Goal: Task Accomplishment & Management: Complete application form

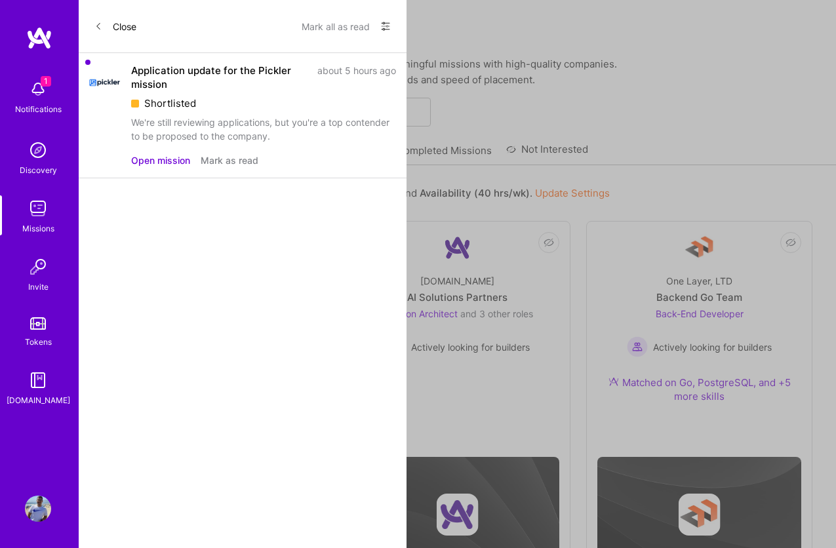
click at [221, 158] on button "Mark as read" at bounding box center [230, 160] width 58 height 14
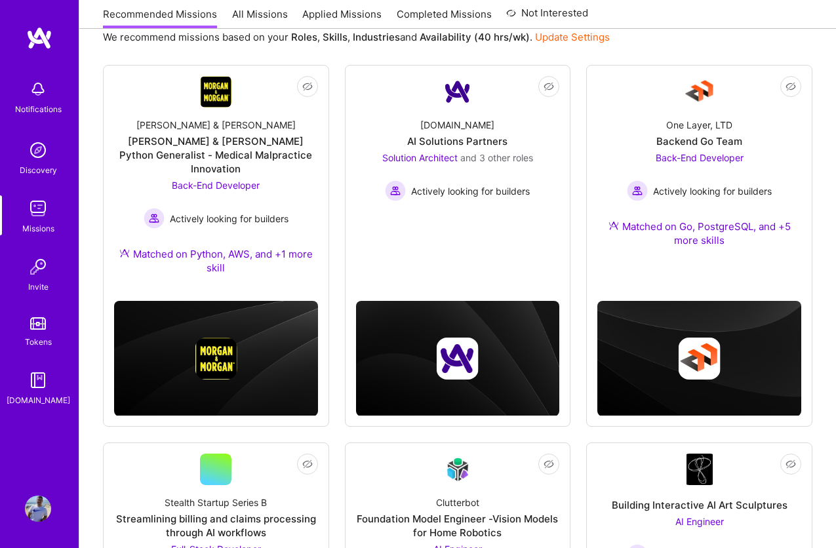
scroll to position [150, 0]
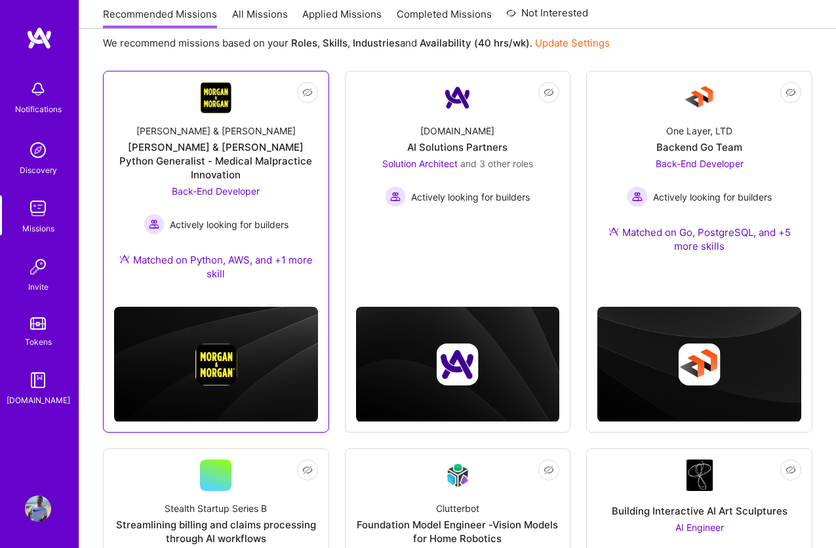
click at [243, 157] on div "[PERSON_NAME] & [PERSON_NAME] Python Generalist - Medical Malpractice Innovation" at bounding box center [216, 160] width 204 height 41
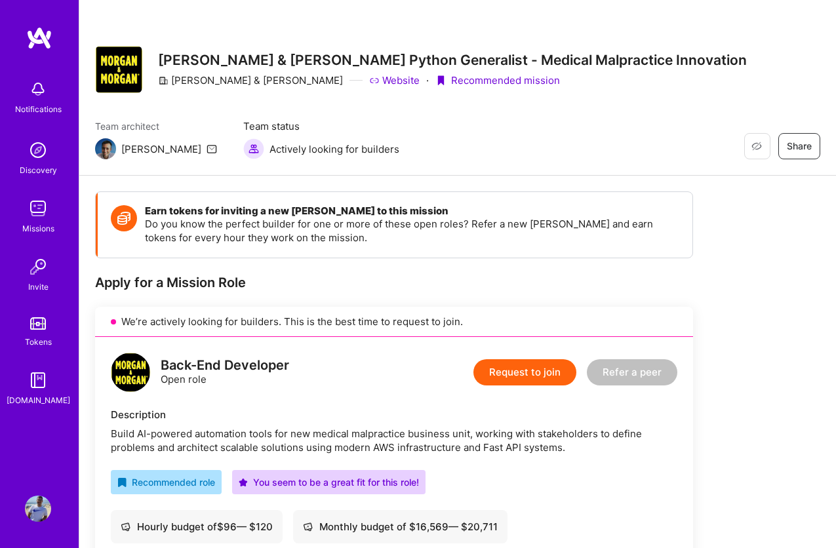
click at [543, 370] on button "Request to join" at bounding box center [524, 372] width 103 height 26
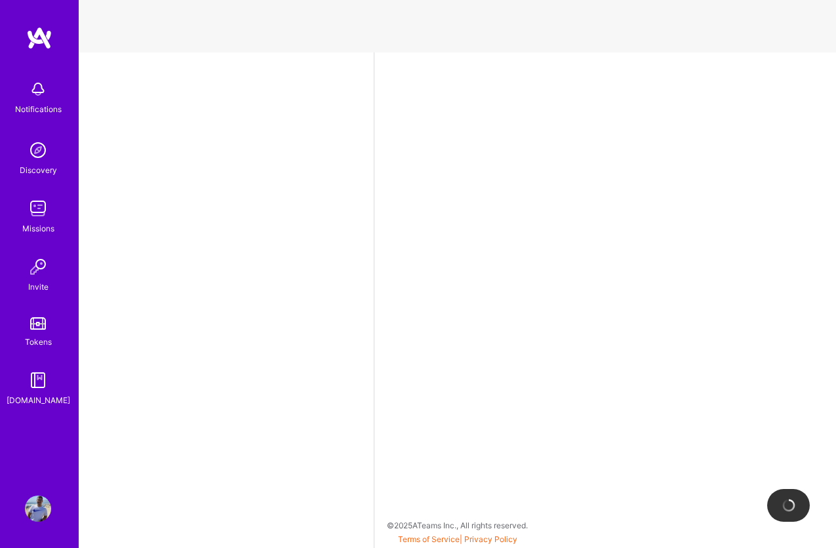
select select "BR"
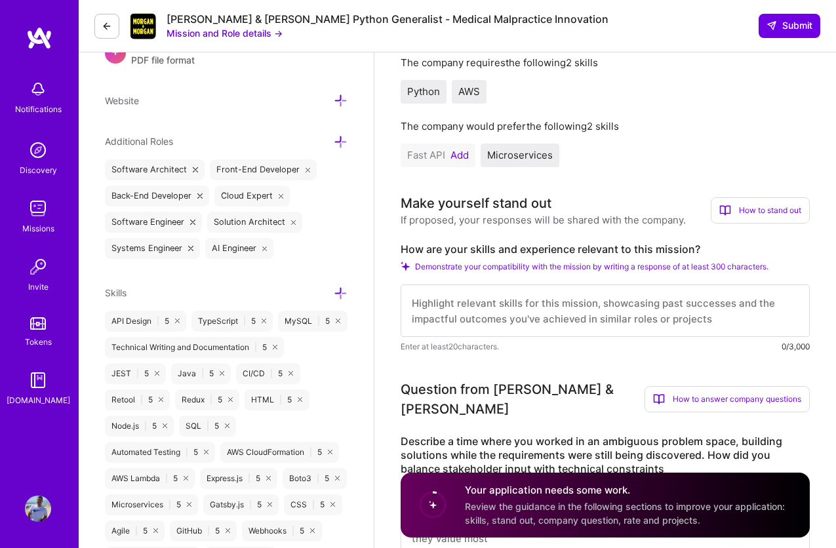
scroll to position [402, 0]
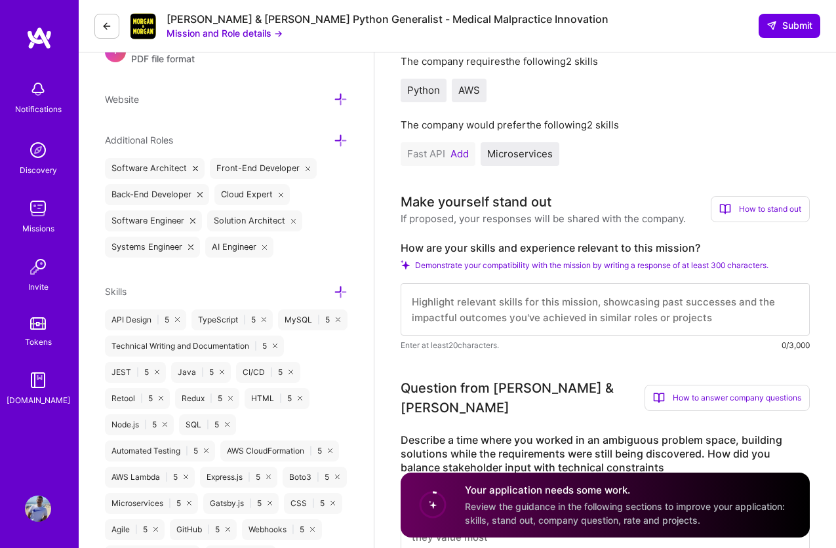
click at [457, 152] on button "Add" at bounding box center [459, 154] width 18 height 10
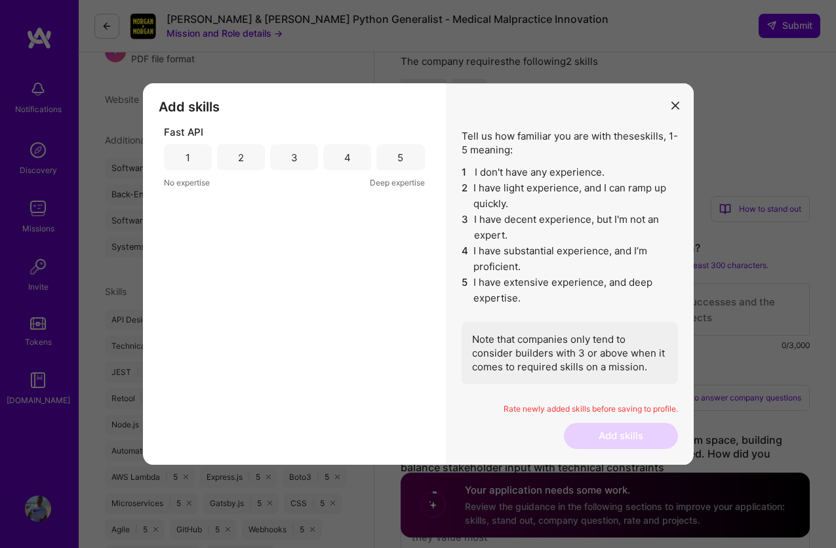
click at [296, 156] on div "3" at bounding box center [294, 158] width 7 height 14
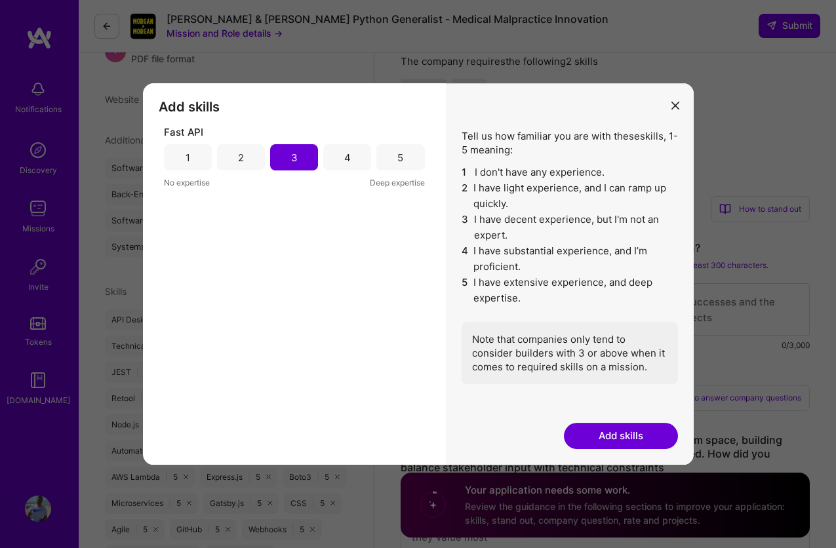
click at [639, 444] on button "Add skills" at bounding box center [621, 436] width 114 height 26
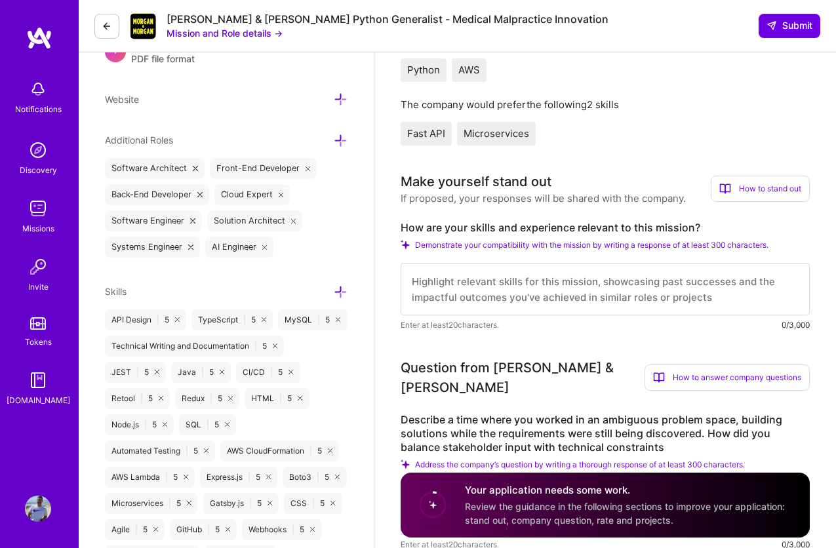
click at [605, 298] on textarea at bounding box center [604, 289] width 409 height 52
paste textarea "Hi! My name is [PERSON_NAME]. I'm a Software Engineer with more than a decade o…"
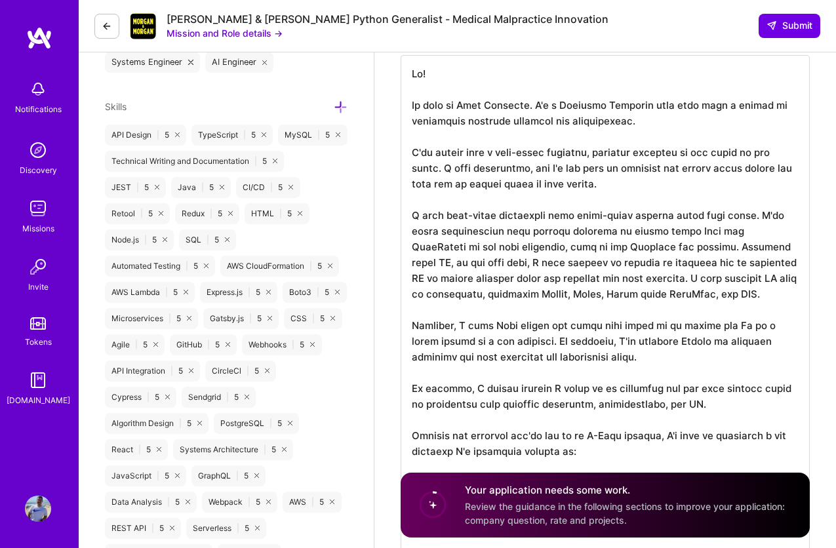
scroll to position [602, 0]
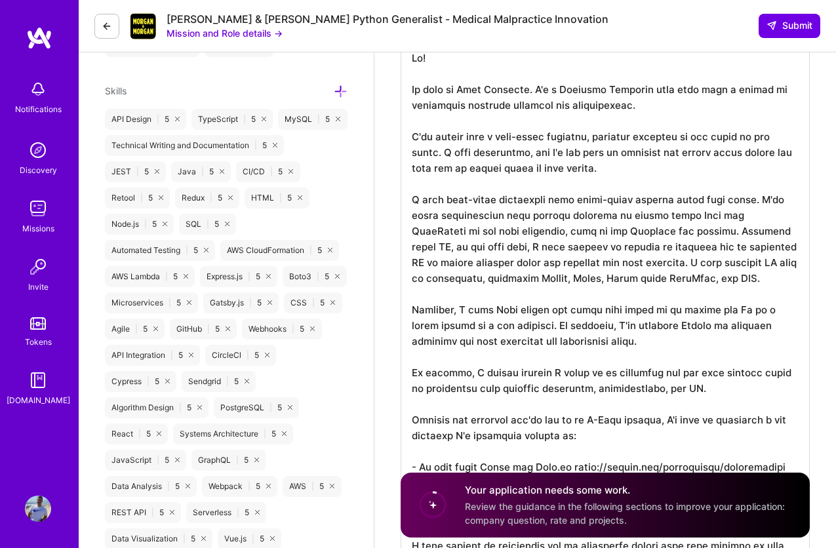
click at [641, 213] on textarea "To enrich screen reader interactions, please activate Accessibility in Grammarl…" at bounding box center [604, 317] width 409 height 556
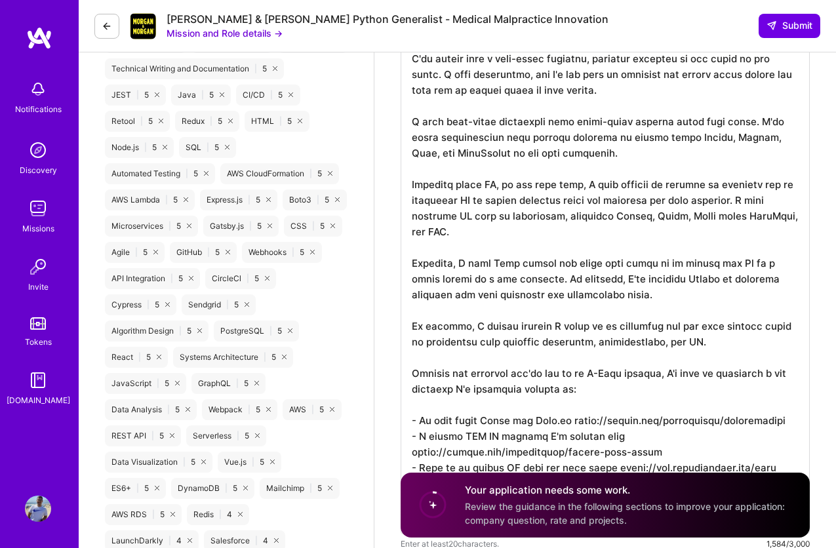
scroll to position [680, 0]
click at [683, 288] on textarea "To enrich screen reader interactions, please activate Accessibility in Grammarl…" at bounding box center [604, 248] width 409 height 572
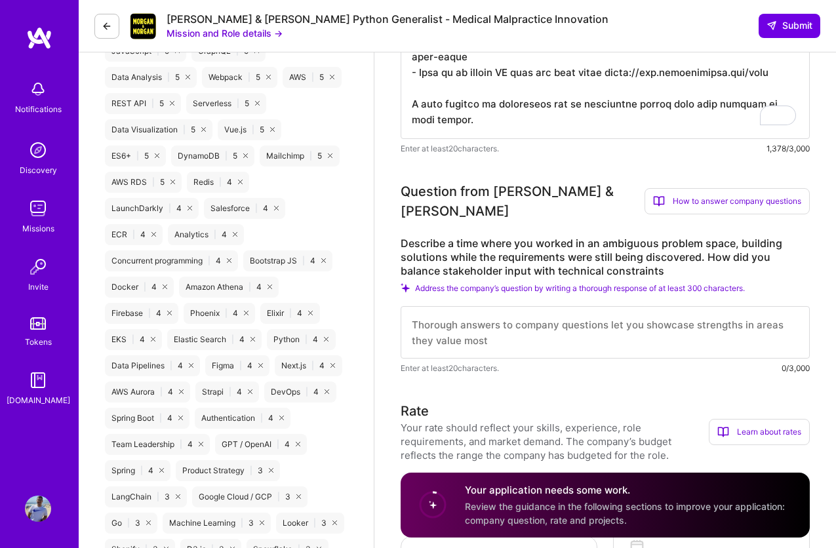
scroll to position [1, 0]
type textarea "Hi! My name is [PERSON_NAME]. I'm a Software Engineer with more than a decade o…"
click at [661, 306] on textarea at bounding box center [604, 332] width 409 height 52
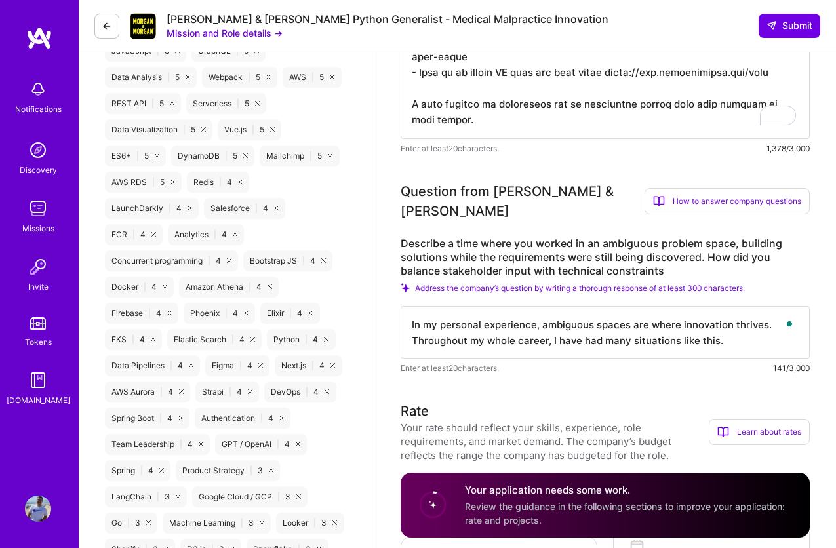
click at [562, 328] on textarea "In my personal experience, ambiguous spaces are where innovation thrives. Throu…" at bounding box center [604, 332] width 409 height 52
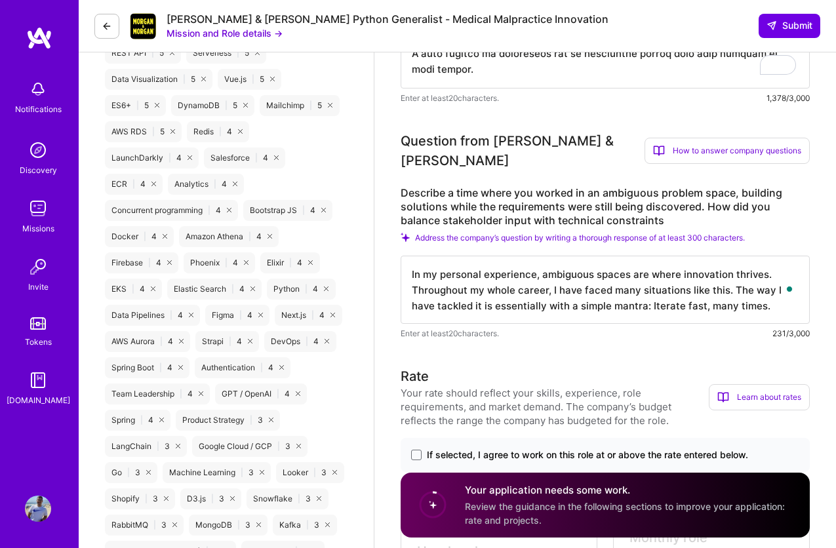
scroll to position [1063, 0]
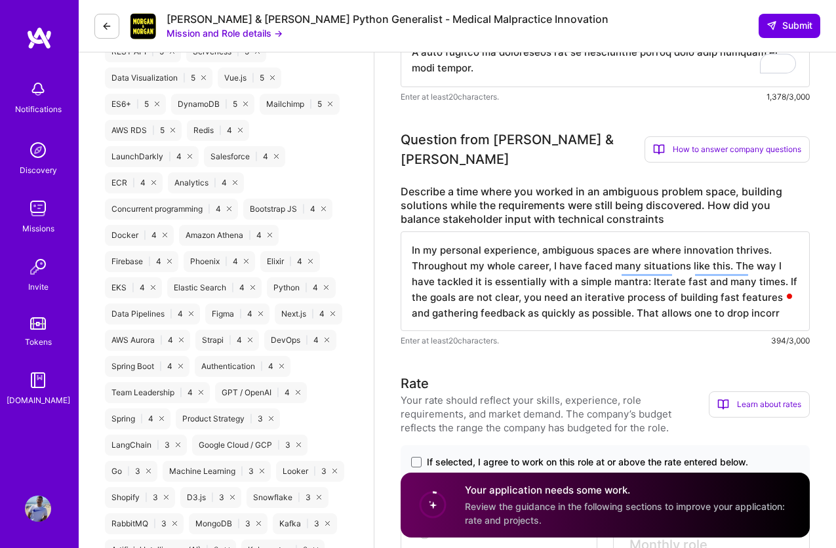
type textarea "In my personal experience, ambiguous spaces are where innovation thrives. Throu…"
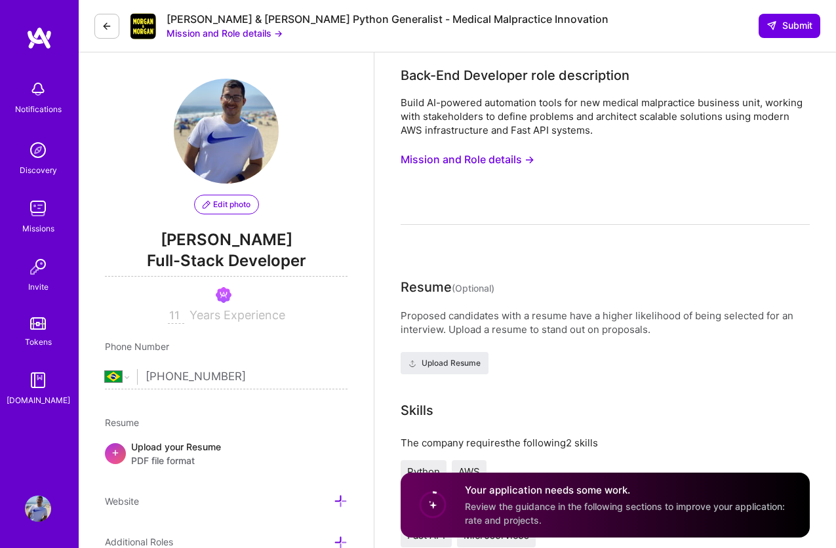
select select "BR"
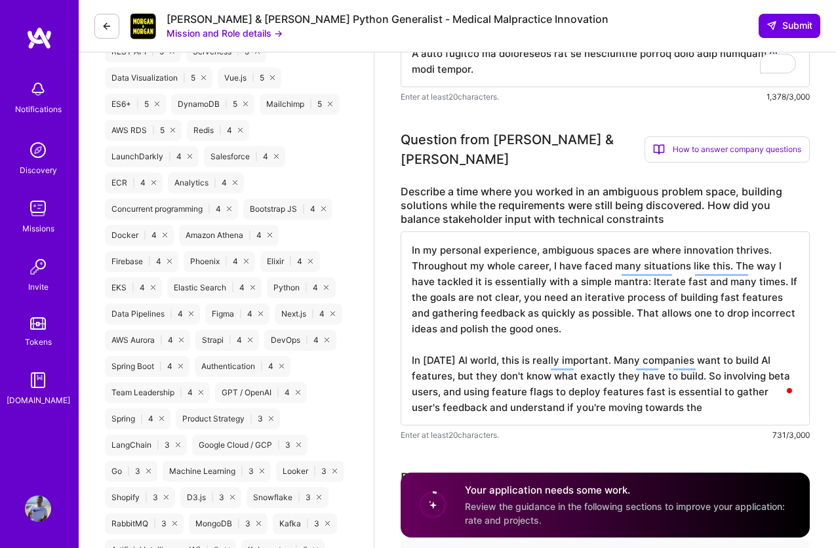
scroll to position [1, 0]
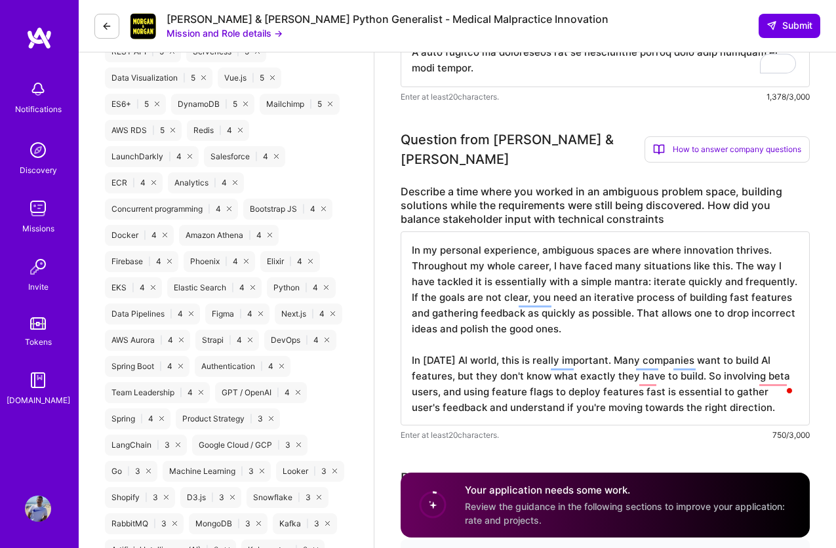
click at [719, 266] on textarea "In my personal experience, ambiguous spaces are where innovation thrives. Throu…" at bounding box center [604, 328] width 409 height 194
click at [721, 288] on textarea "In my personal experience, ambiguous spaces are where innovation thrives. Throu…" at bounding box center [604, 328] width 409 height 194
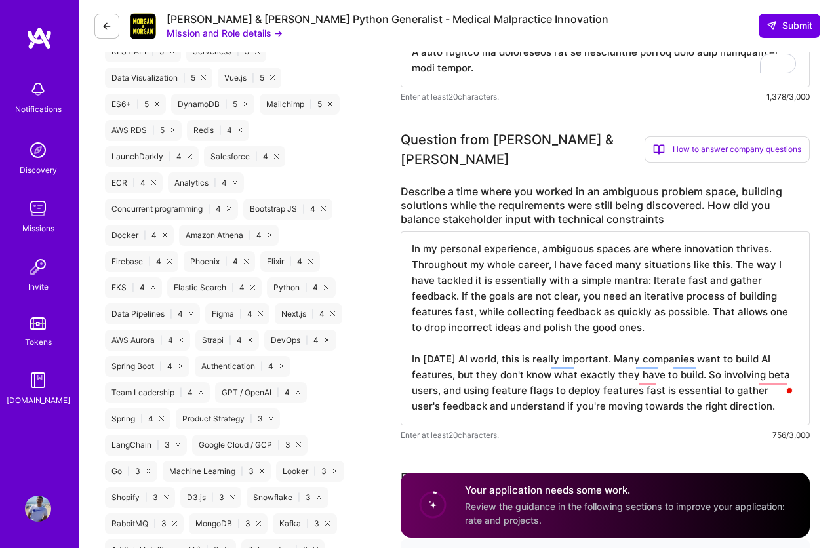
scroll to position [1087, 0]
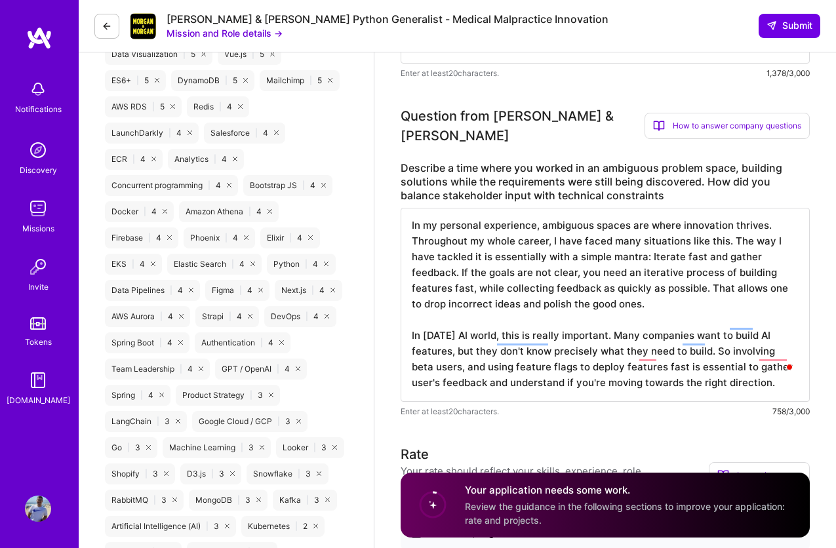
click at [719, 339] on textarea "In my personal experience, ambiguous spaces are where innovation thrives. Throu…" at bounding box center [604, 305] width 409 height 194
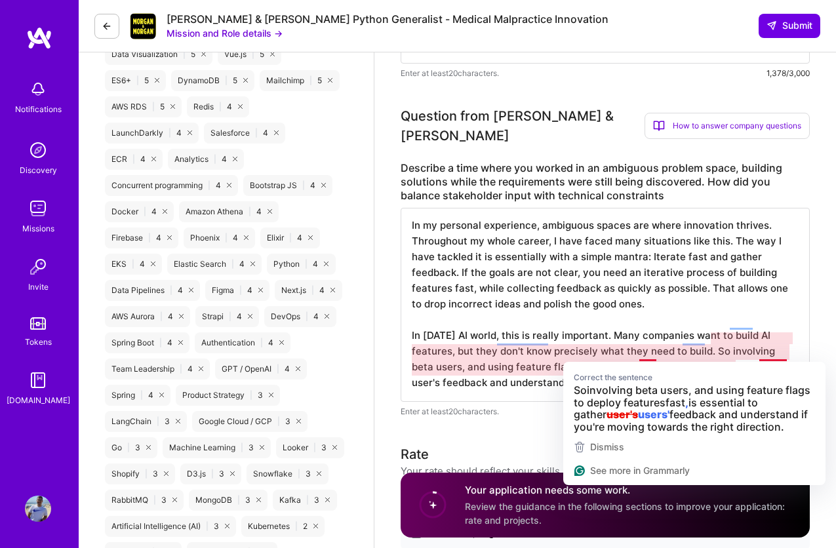
click at [652, 353] on textarea "In my personal experience, ambiguous spaces are where innovation thrives. Throu…" at bounding box center [604, 305] width 409 height 194
click at [657, 350] on textarea "In my personal experience, ambiguous spaces are where innovation thrives. Throu…" at bounding box center [604, 305] width 409 height 194
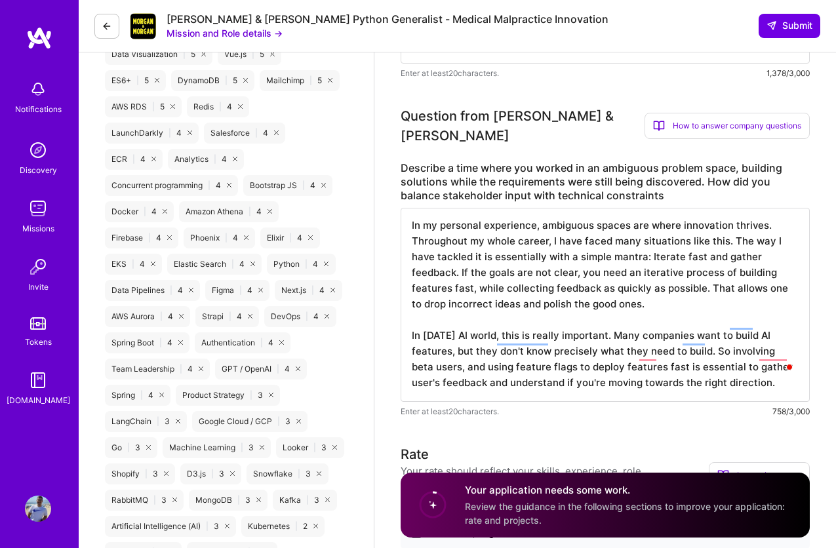
click at [595, 348] on textarea "In my personal experience, ambiguous spaces are where innovation thrives. Throu…" at bounding box center [604, 305] width 409 height 194
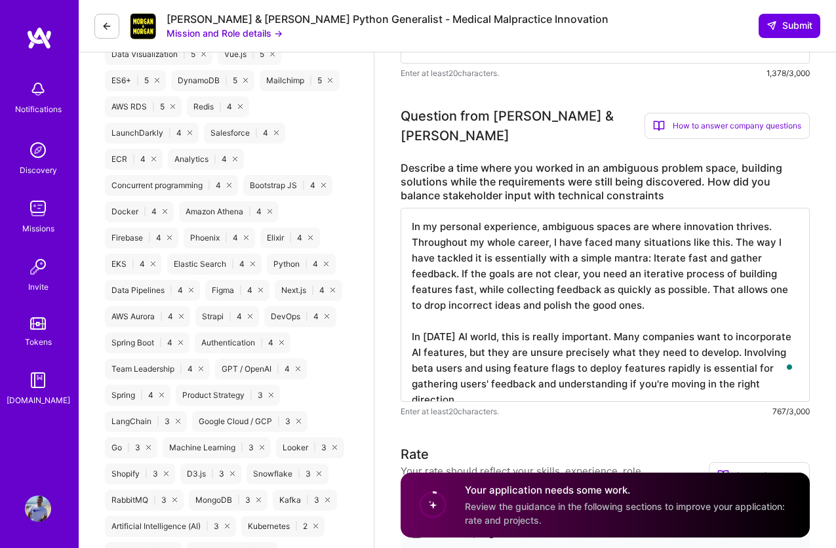
scroll to position [1, 0]
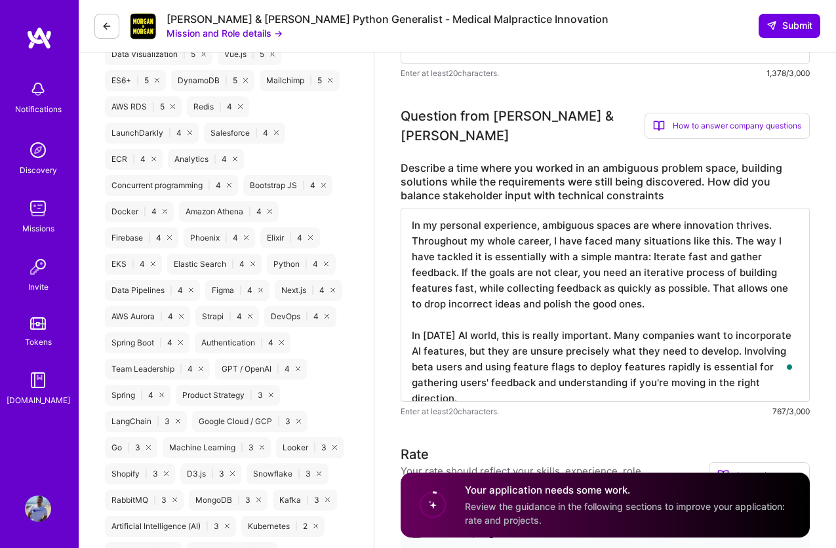
click at [770, 371] on textarea "In my personal experience, ambiguous spaces are where innovation thrives. Throu…" at bounding box center [604, 305] width 409 height 194
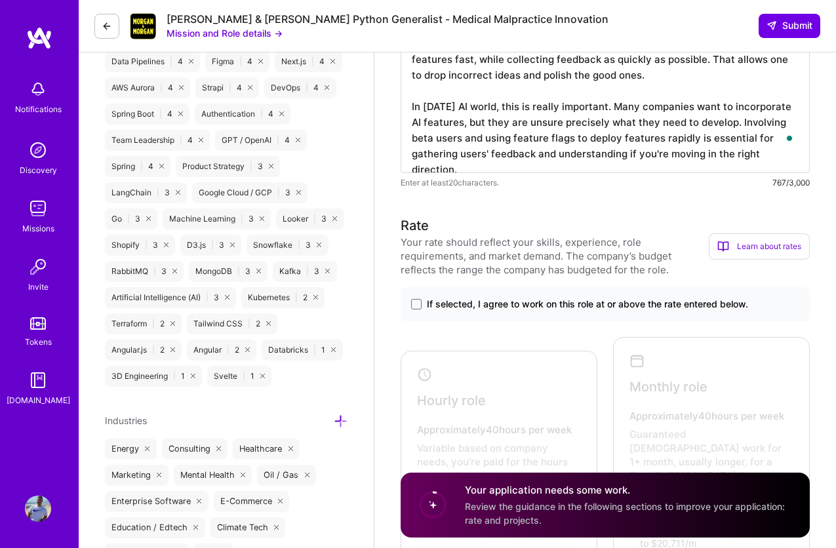
scroll to position [1321, 0]
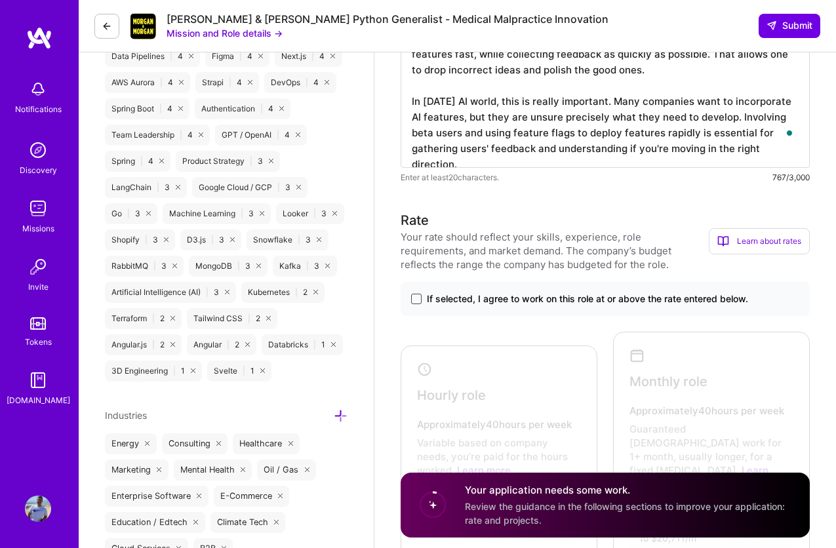
type textarea "In my personal experience, ambiguous spaces are where innovation thrives. Throu…"
click at [420, 294] on span at bounding box center [416, 299] width 10 height 10
click at [0, 0] on input "If selected, I agree to work on this role at or above the rate entered below." at bounding box center [0, 0] width 0 height 0
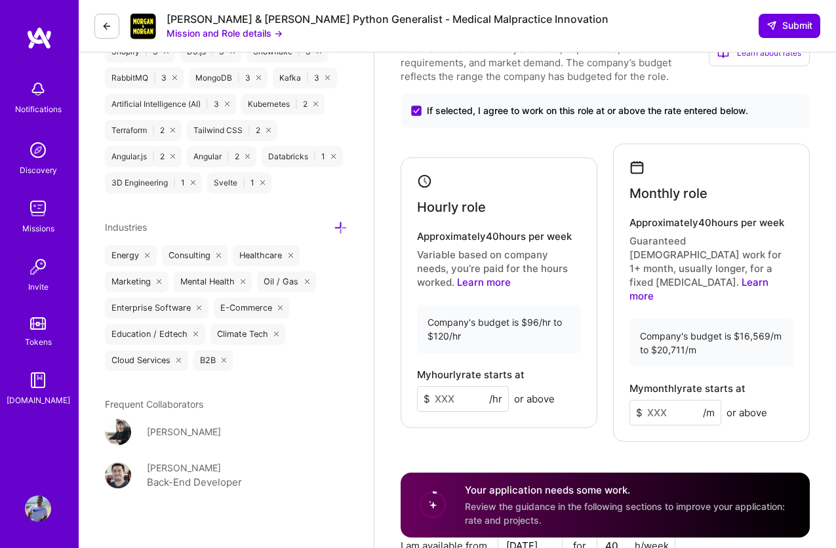
scroll to position [1507, 0]
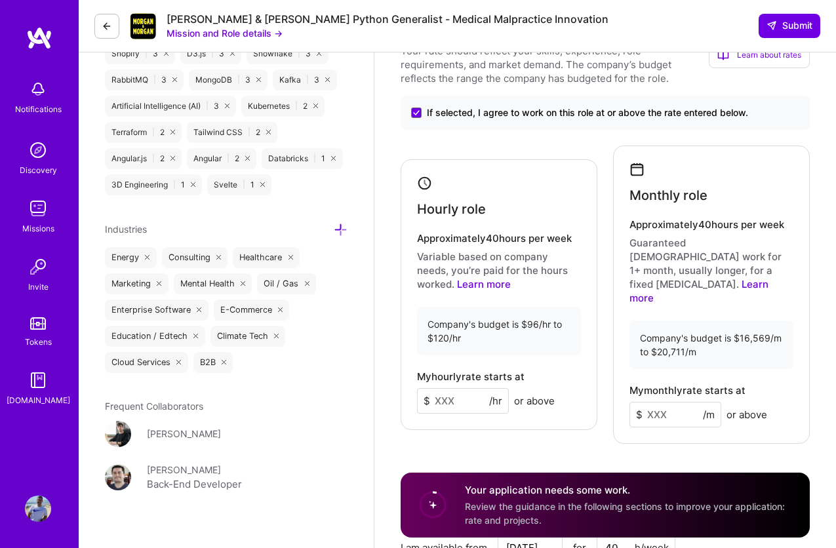
click at [453, 388] on input at bounding box center [463, 401] width 92 height 26
type input "120"
click at [511, 442] on div "Rate Your rate should reflect your skills, experience, role requirements, and m…" at bounding box center [604, 361] width 409 height 674
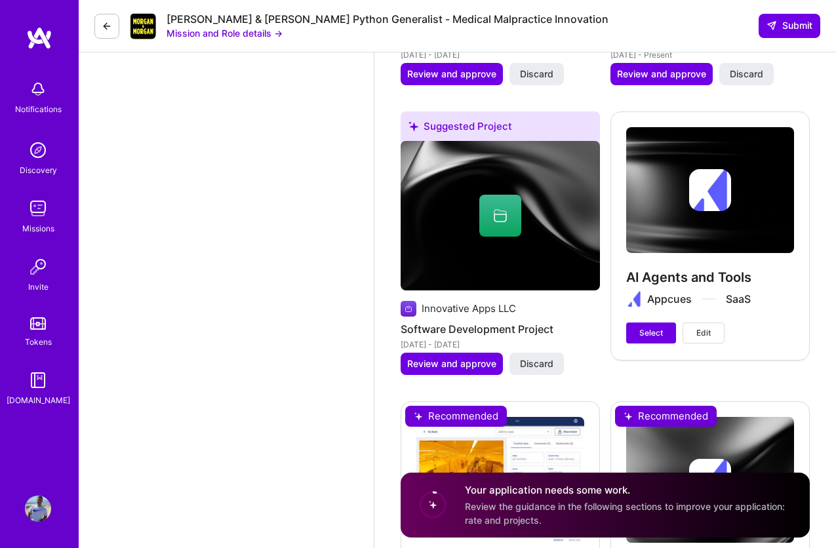
scroll to position [2754, 0]
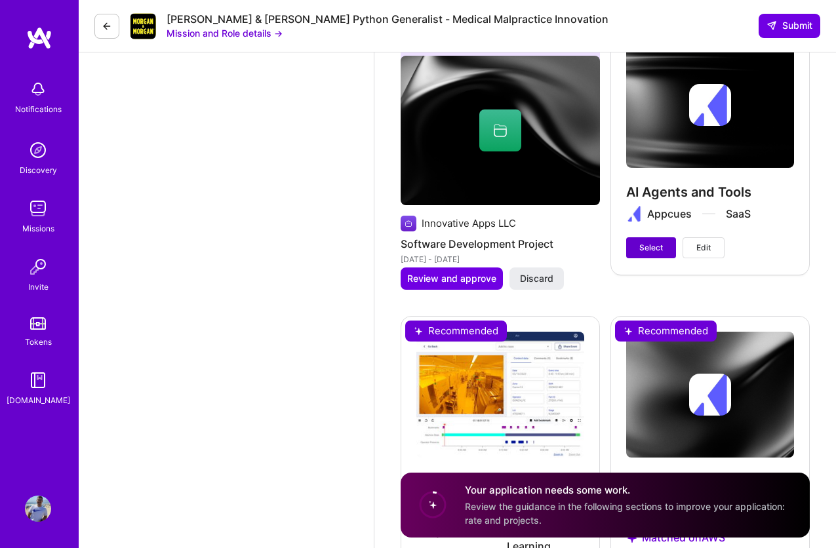
click at [642, 242] on span "Select" at bounding box center [651, 248] width 24 height 12
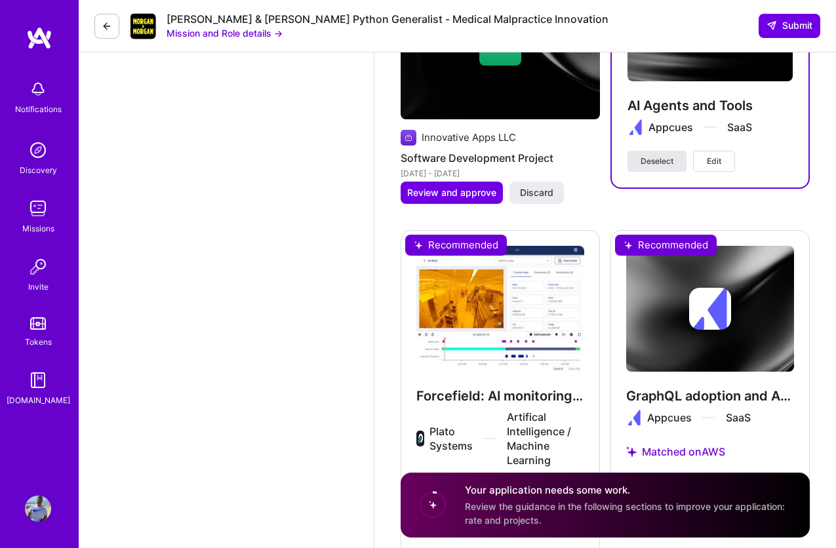
scroll to position [2870, 0]
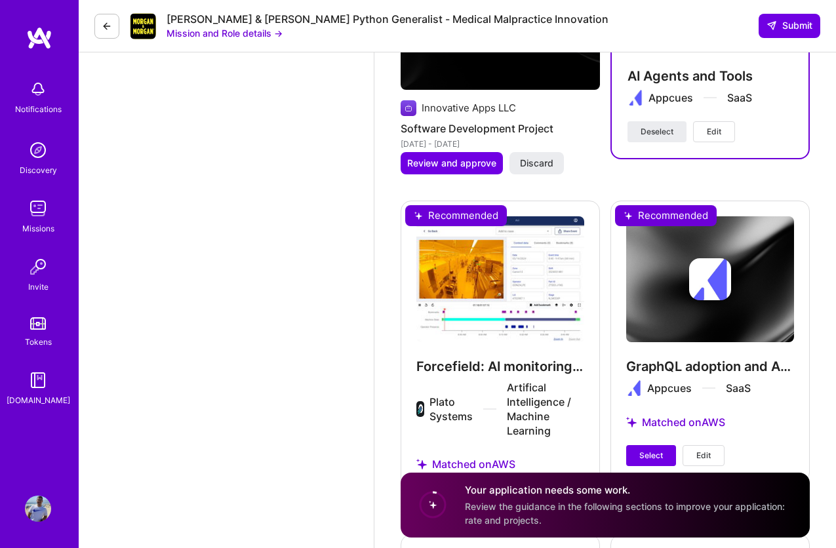
click at [444, 492] on span "Select" at bounding box center [441, 498] width 24 height 12
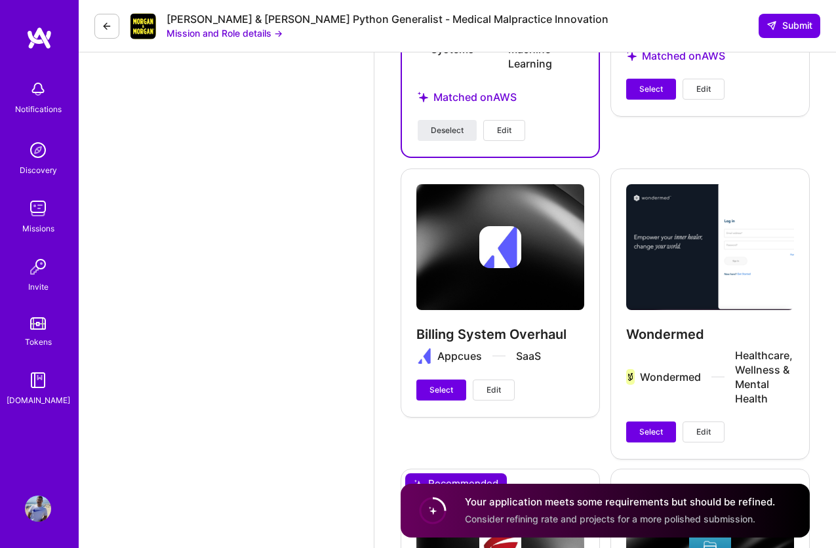
scroll to position [3544, 0]
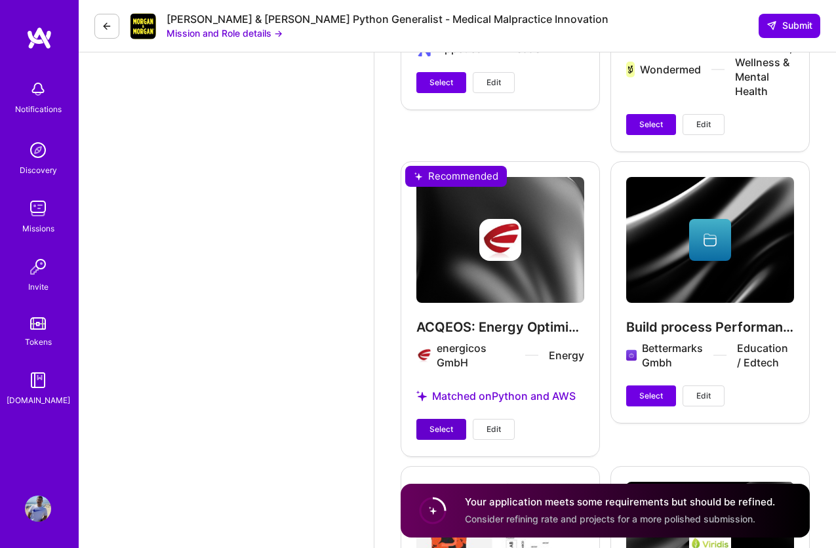
click at [451, 419] on button "Select" at bounding box center [441, 429] width 50 height 21
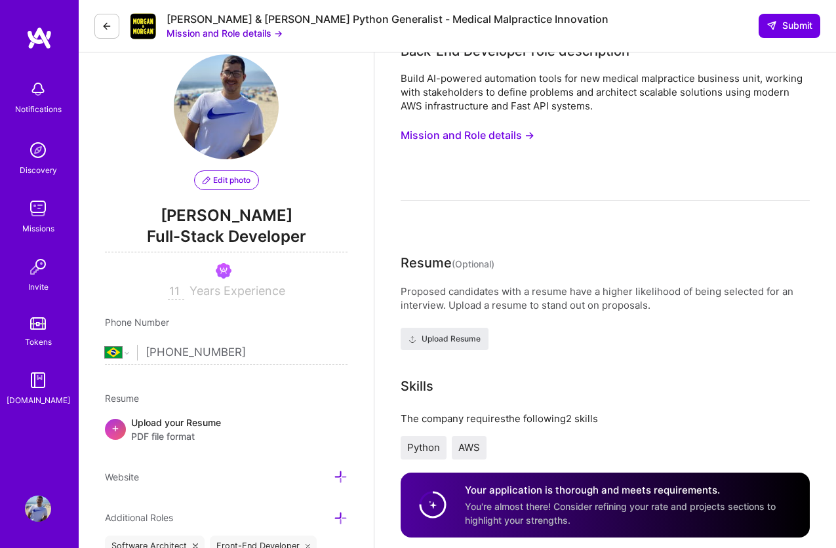
scroll to position [0, 0]
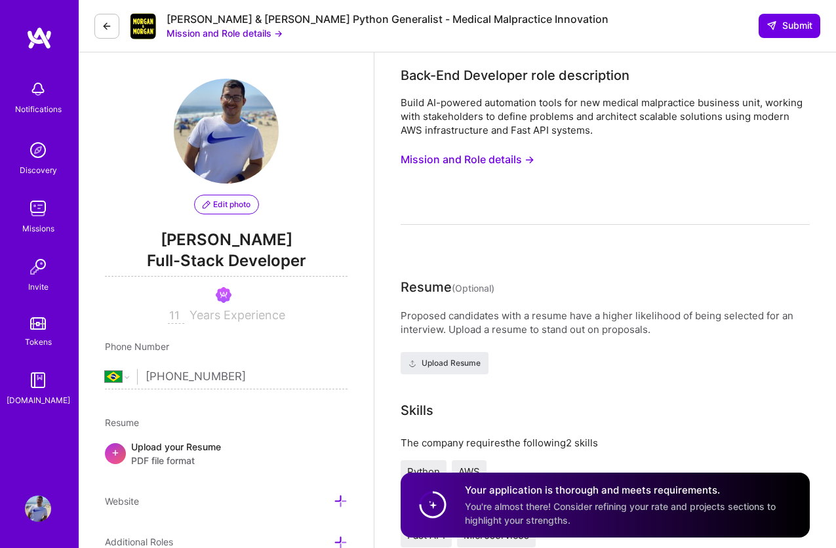
click at [270, 33] on button "Mission and Role details →" at bounding box center [224, 33] width 116 height 14
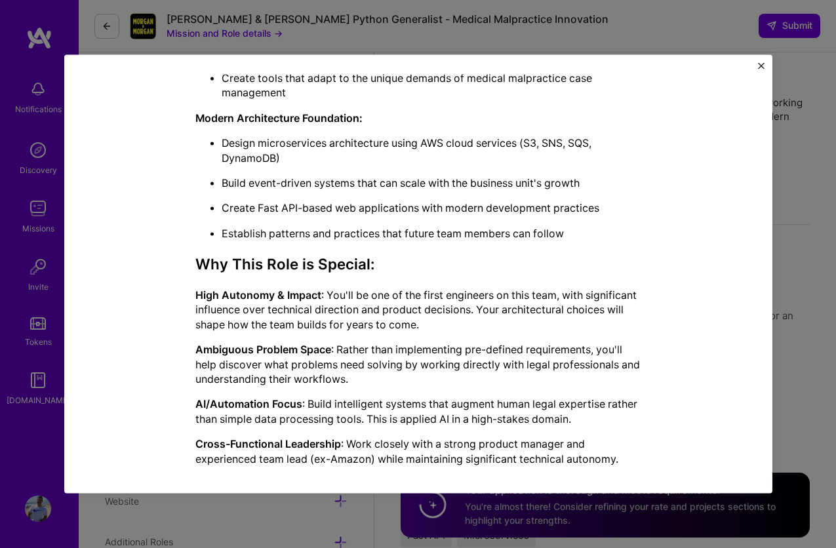
scroll to position [830, 0]
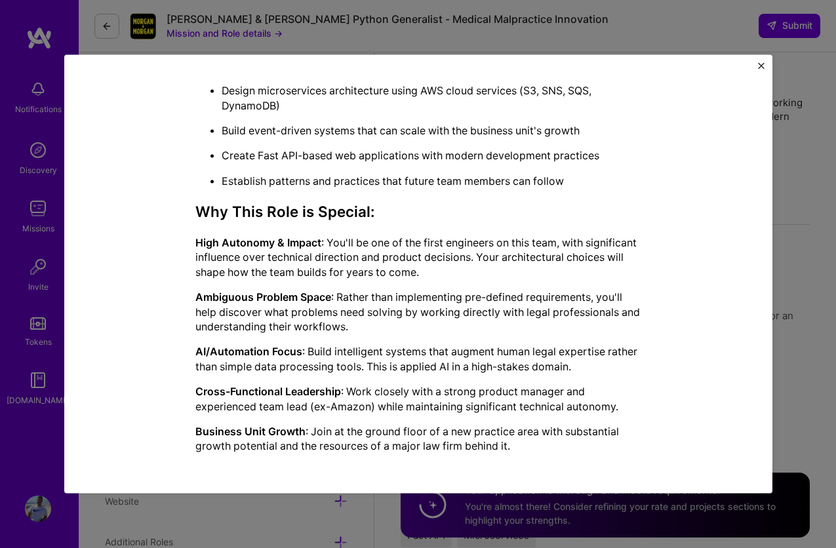
click at [760, 64] on img "Close" at bounding box center [761, 66] width 7 height 7
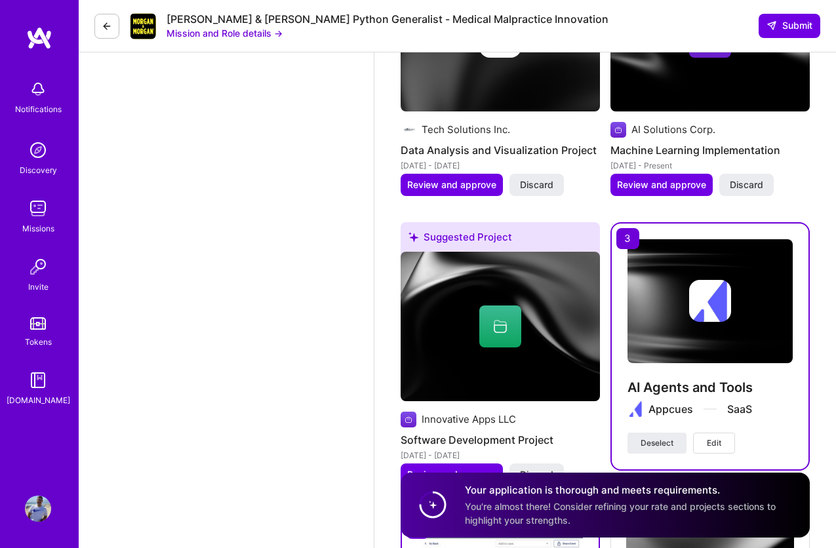
scroll to position [2564, 0]
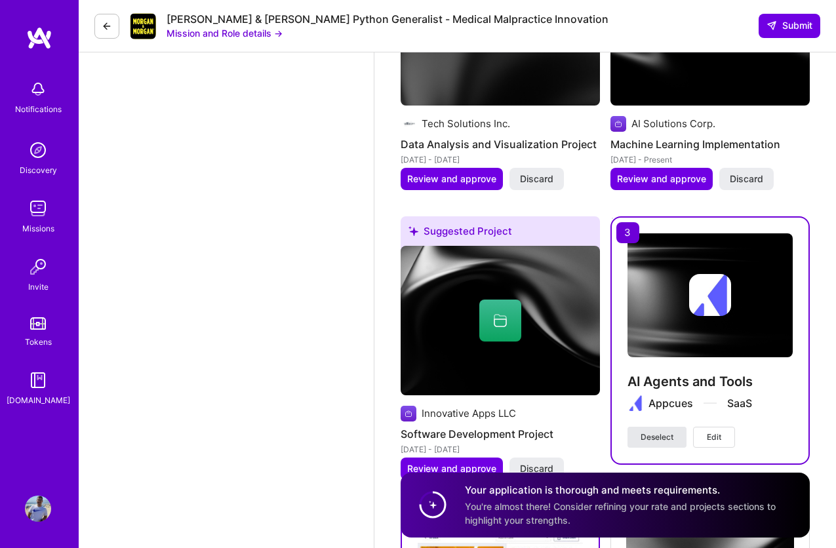
click at [667, 431] on span "Deselect" at bounding box center [656, 437] width 33 height 12
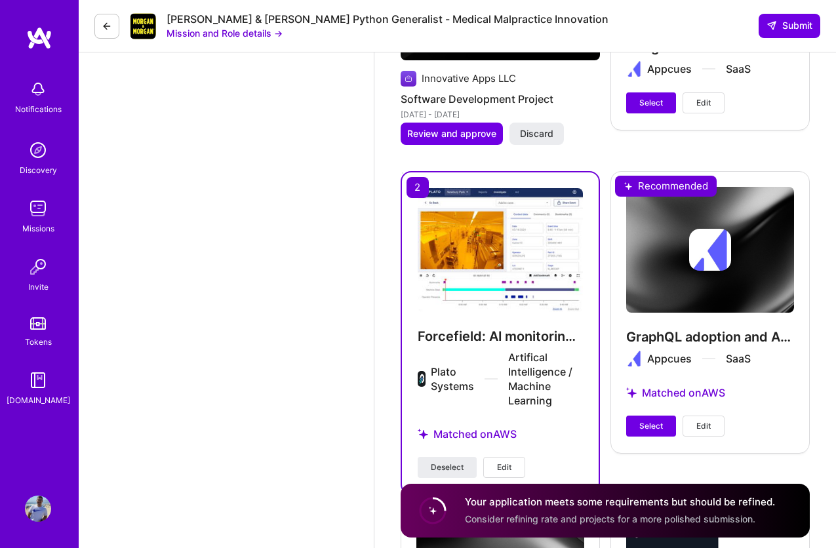
scroll to position [2901, 0]
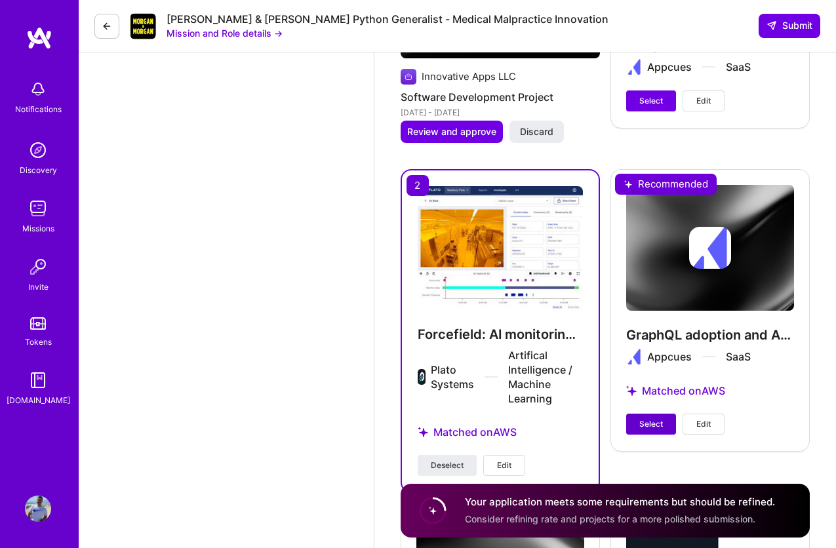
click at [651, 418] on span "Select" at bounding box center [651, 424] width 24 height 12
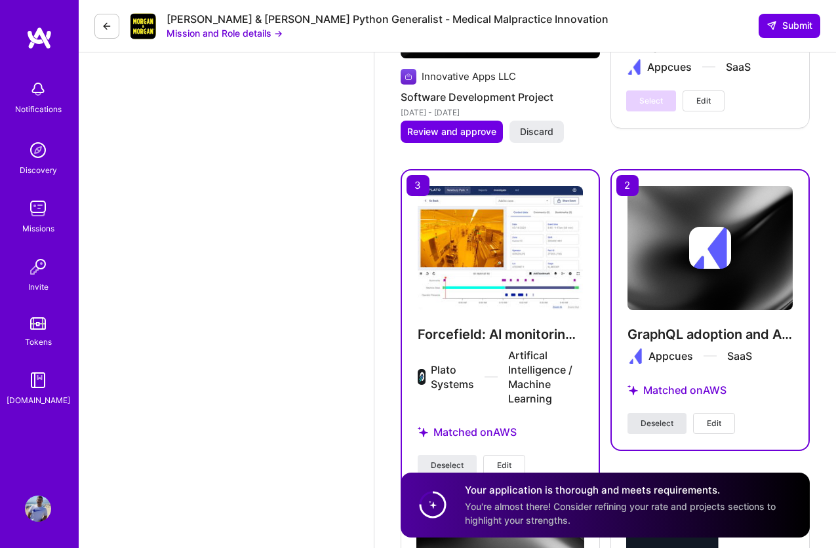
click at [651, 418] on span "Deselect" at bounding box center [656, 424] width 33 height 12
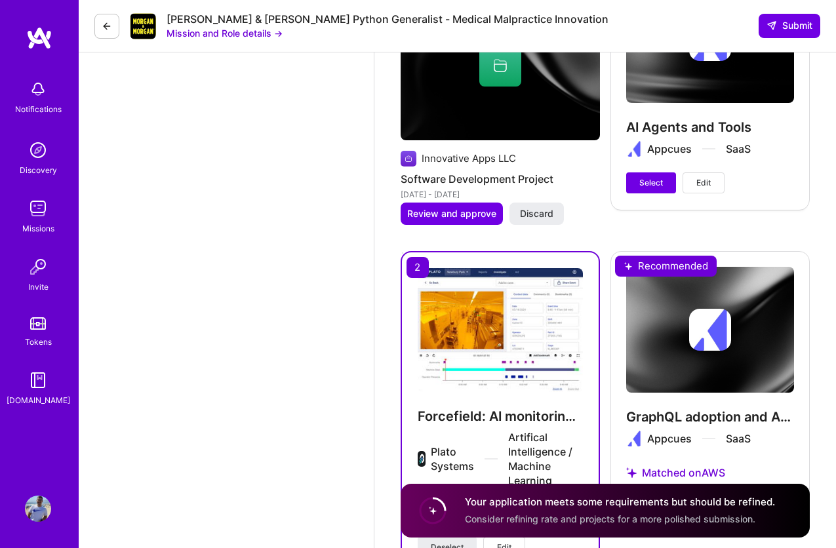
scroll to position [2811, 0]
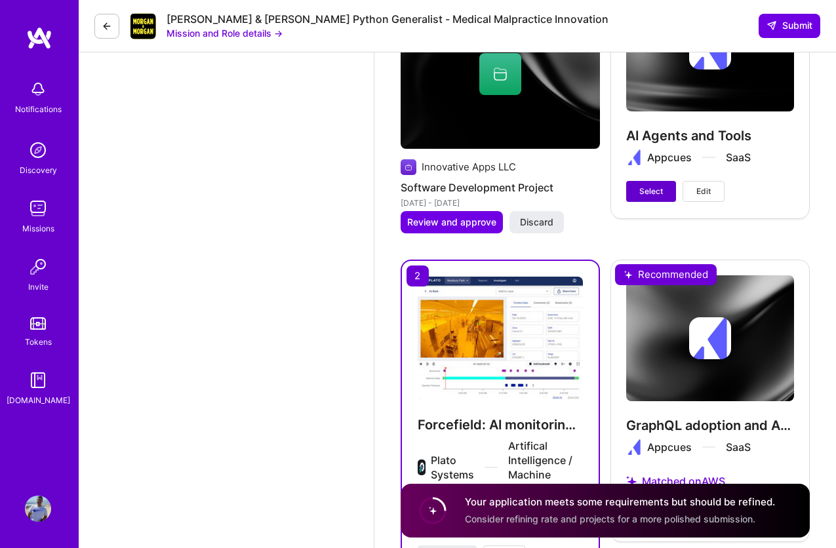
click at [655, 186] on span "Select" at bounding box center [651, 192] width 24 height 12
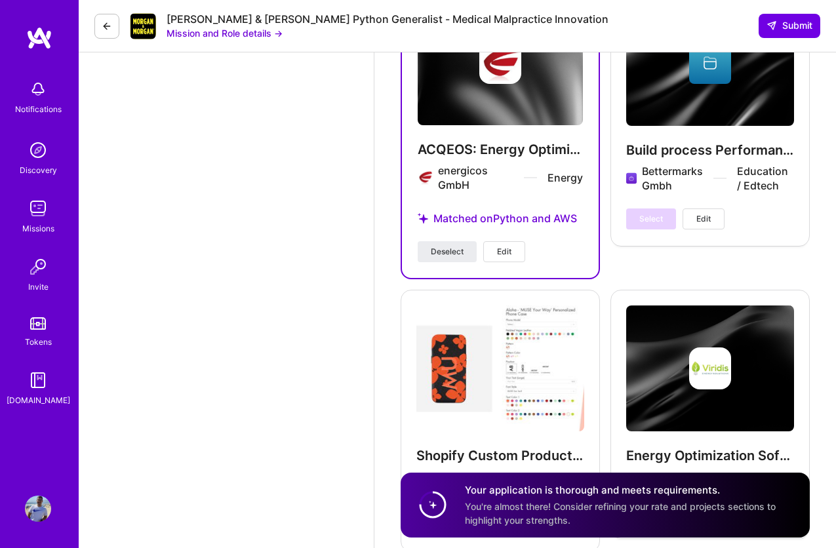
scroll to position [3787, 0]
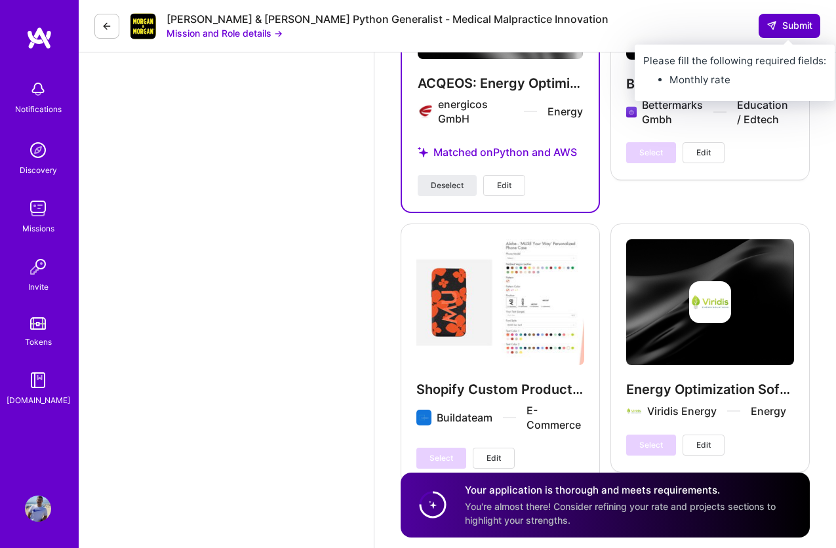
click at [783, 20] on span "Submit" at bounding box center [789, 25] width 46 height 13
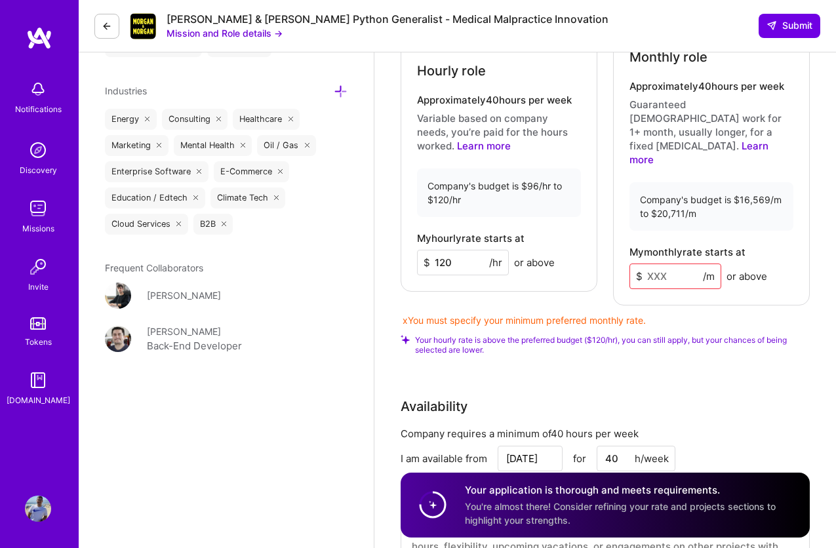
scroll to position [1596, 0]
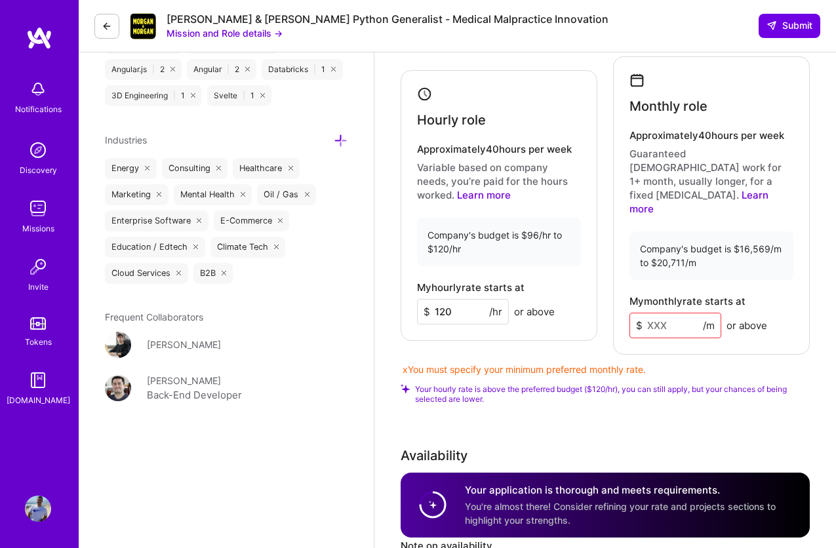
click at [671, 313] on input at bounding box center [675, 326] width 92 height 26
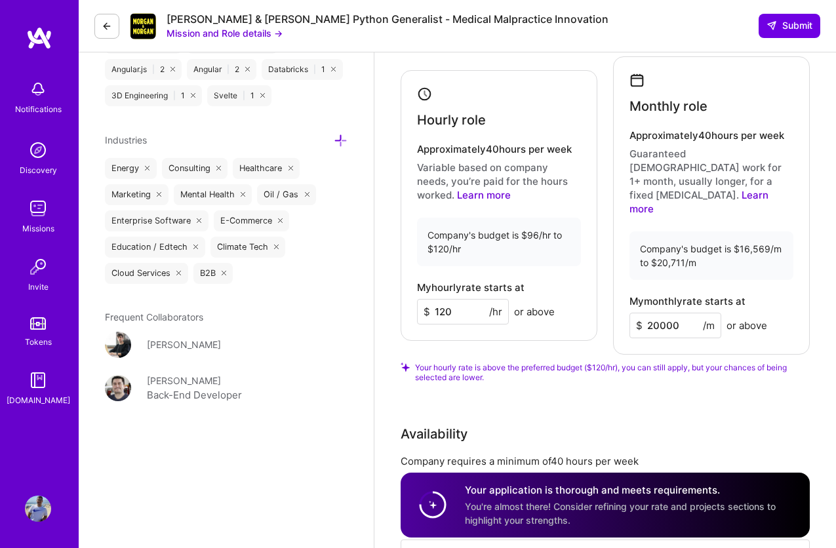
click at [719, 424] on div "Availability Company requires a minimum of 40 hours per week I am available fro…" at bounding box center [604, 517] width 409 height 186
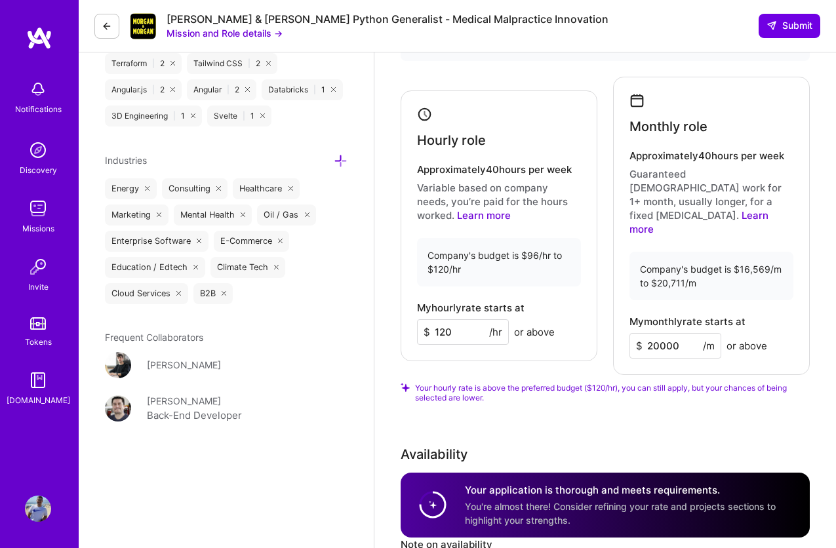
drag, startPoint x: 656, startPoint y: 306, endPoint x: 681, endPoint y: 306, distance: 24.9
click at [681, 333] on input "20000" at bounding box center [675, 346] width 92 height 26
click at [738, 387] on div "Rate Your rate should reflect your skills, experience, role requirements, and m…" at bounding box center [604, 292] width 409 height 674
drag, startPoint x: 659, startPoint y: 302, endPoint x: 678, endPoint y: 302, distance: 19.7
click at [677, 333] on input "20711" at bounding box center [675, 346] width 92 height 26
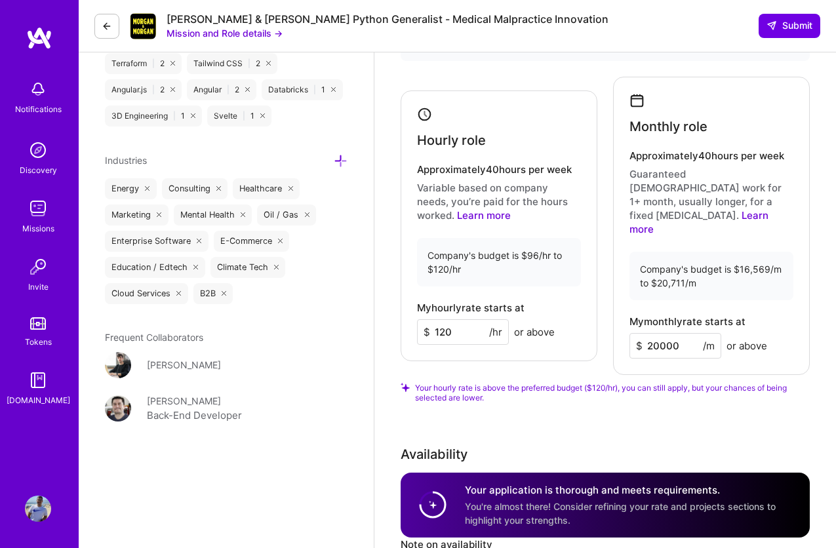
type input "20000"
click at [692, 372] on div "Rate Your rate should reflect your skills, experience, role requirements, and m…" at bounding box center [604, 292] width 409 height 674
click at [782, 29] on span "Submit" at bounding box center [789, 25] width 46 height 13
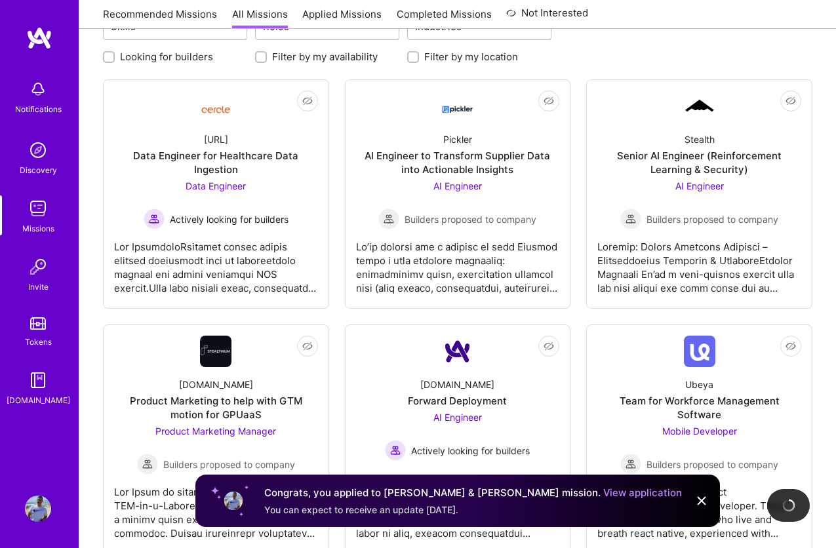
scroll to position [177, 0]
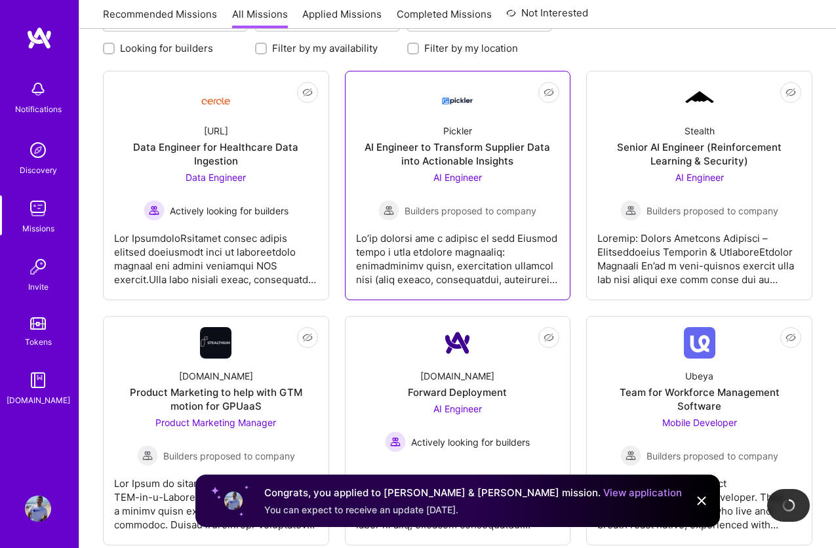
click at [462, 279] on div at bounding box center [458, 254] width 204 height 66
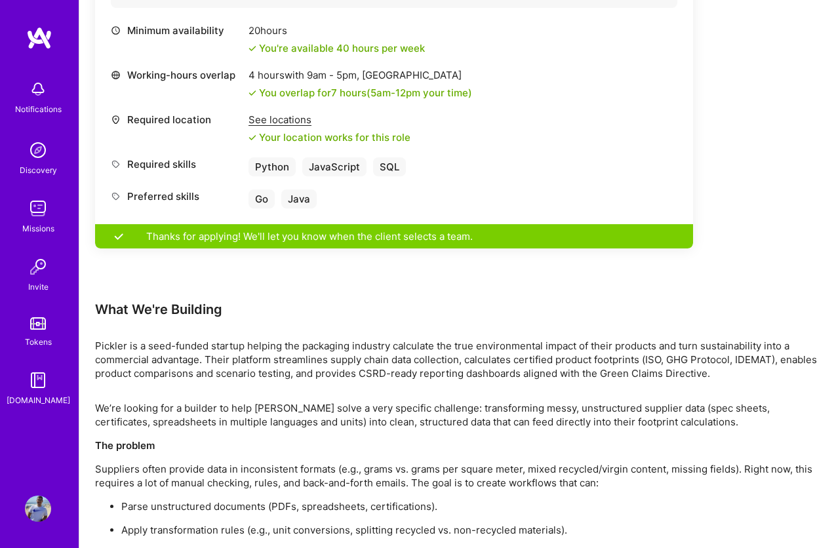
scroll to position [730, 0]
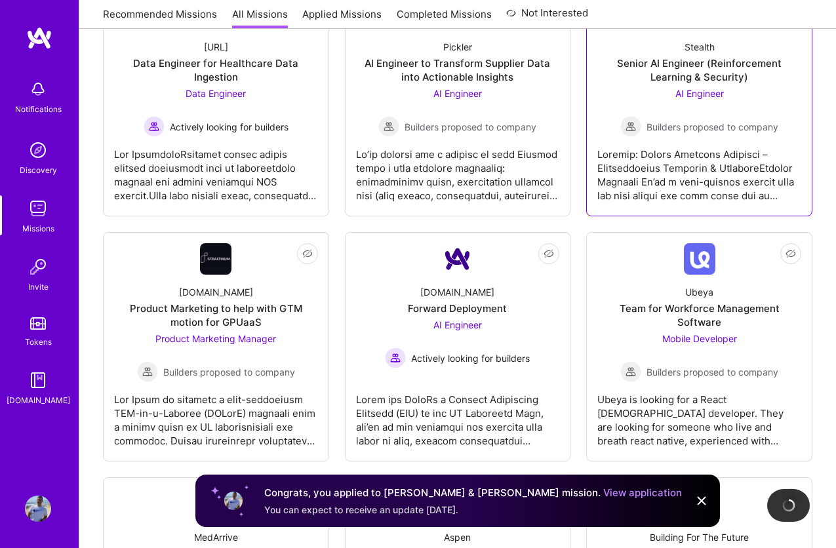
scroll to position [319, 0]
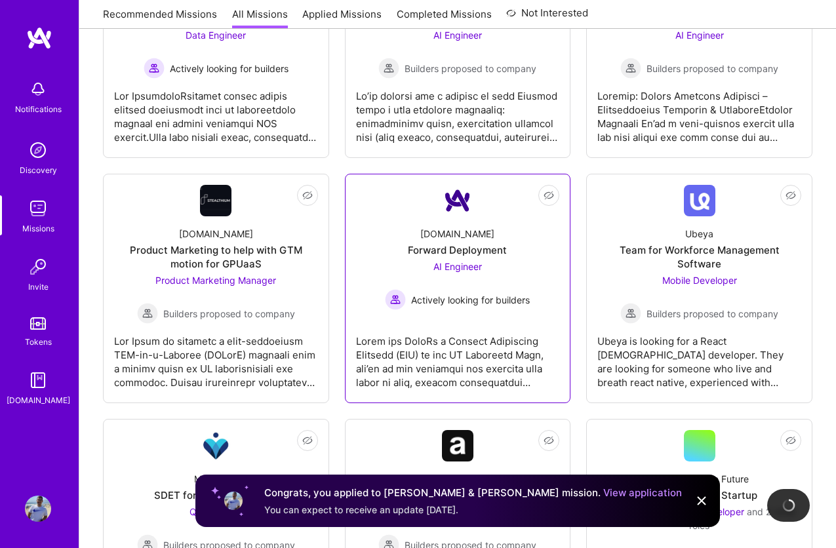
click at [503, 208] on link "Not Interested A.Team Forward Deployment AI Engineer Actively looking for build…" at bounding box center [458, 288] width 204 height 207
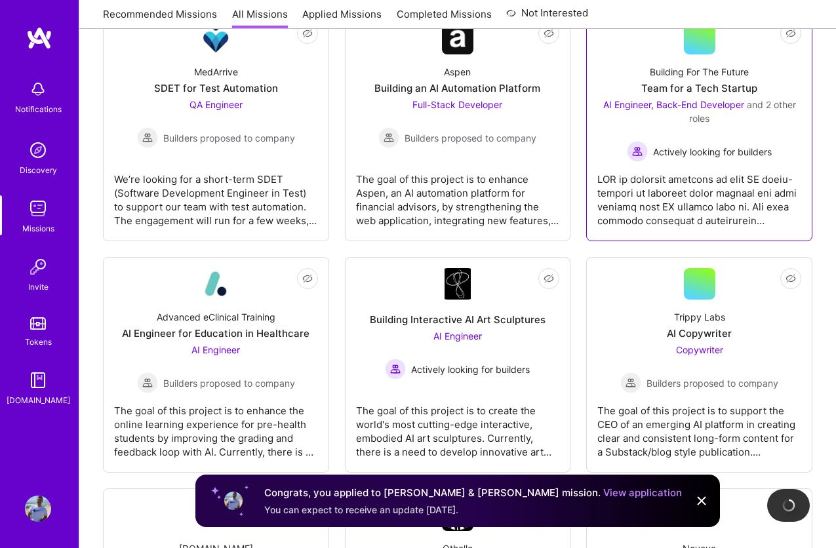
scroll to position [728, 0]
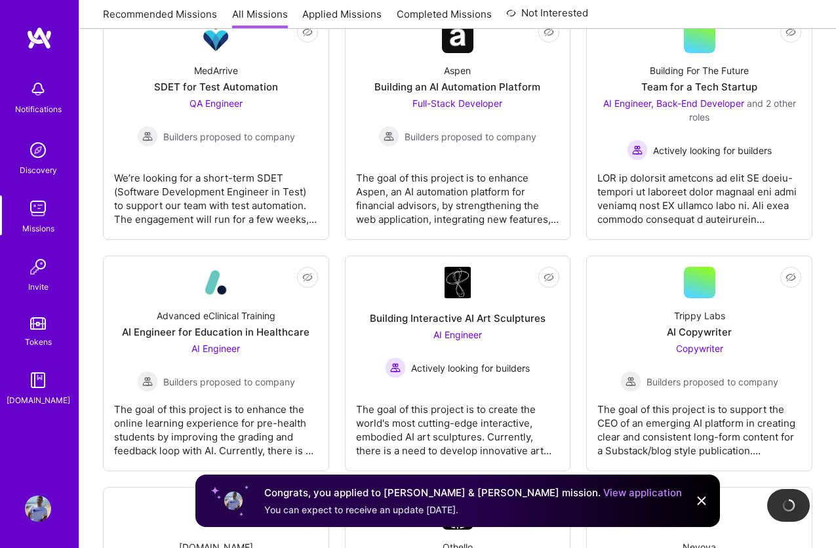
click at [701, 500] on img at bounding box center [701, 501] width 16 height 16
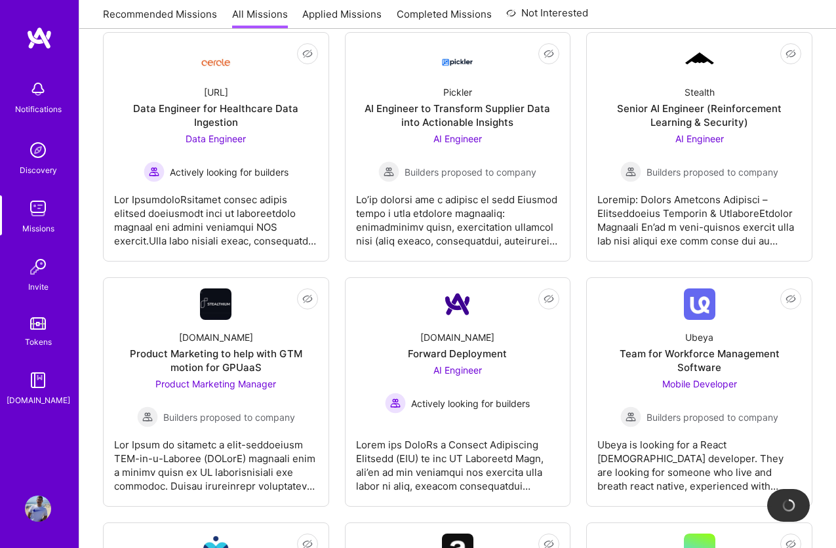
scroll to position [0, 0]
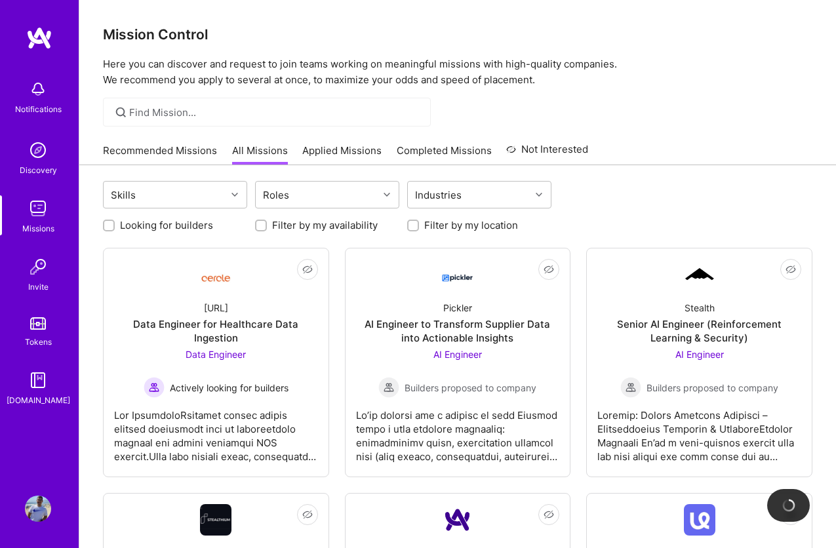
click at [178, 149] on link "Recommended Missions" at bounding box center [160, 155] width 114 height 22
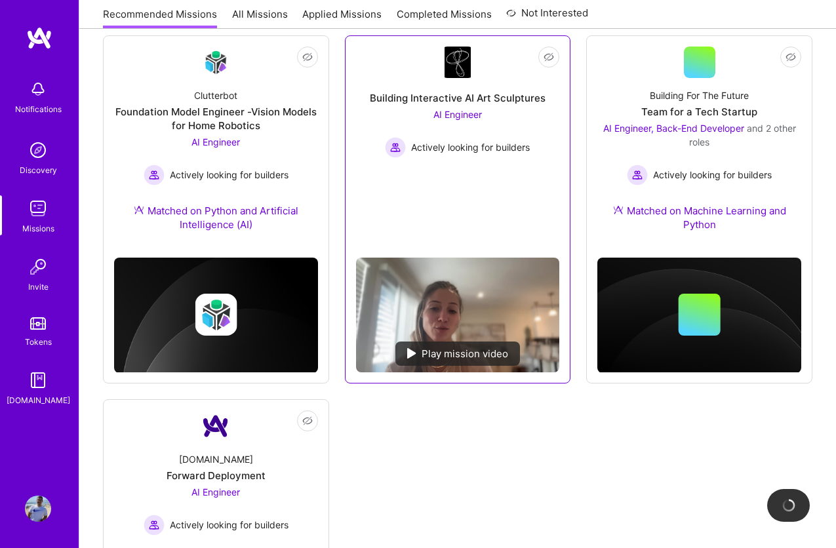
scroll to position [420, 0]
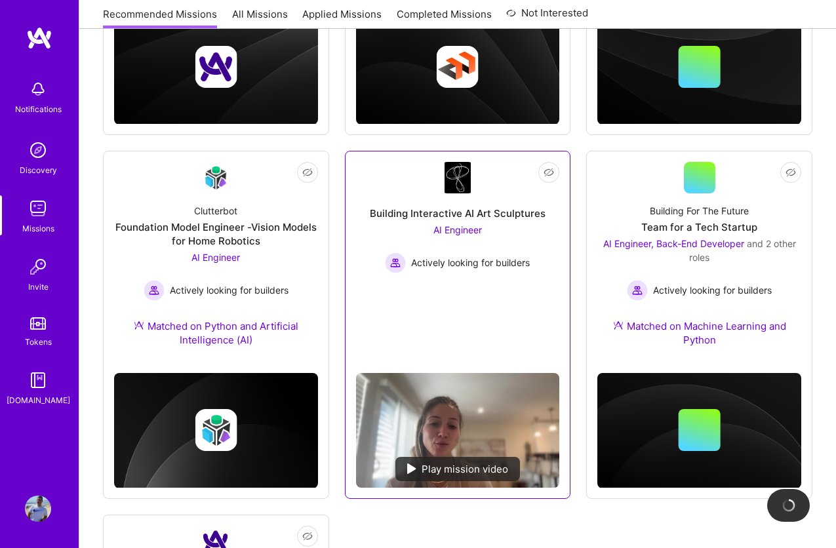
click at [469, 180] on img at bounding box center [457, 177] width 26 height 31
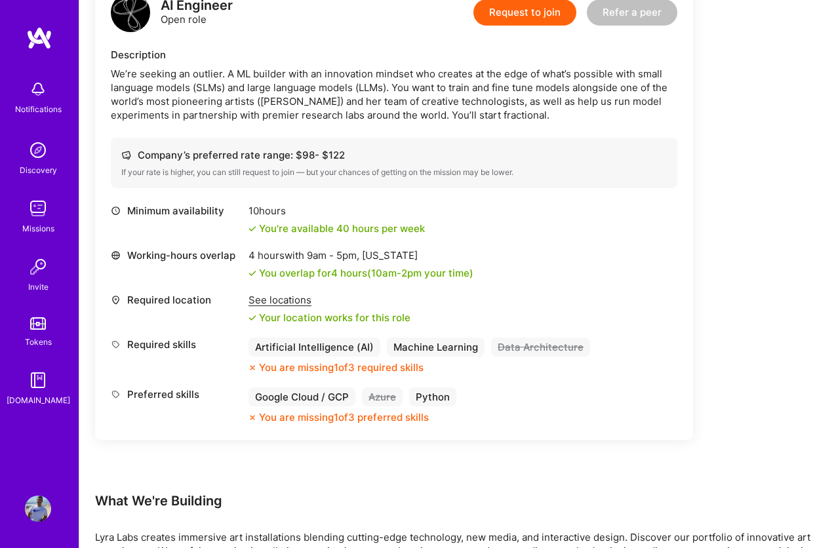
scroll to position [194, 0]
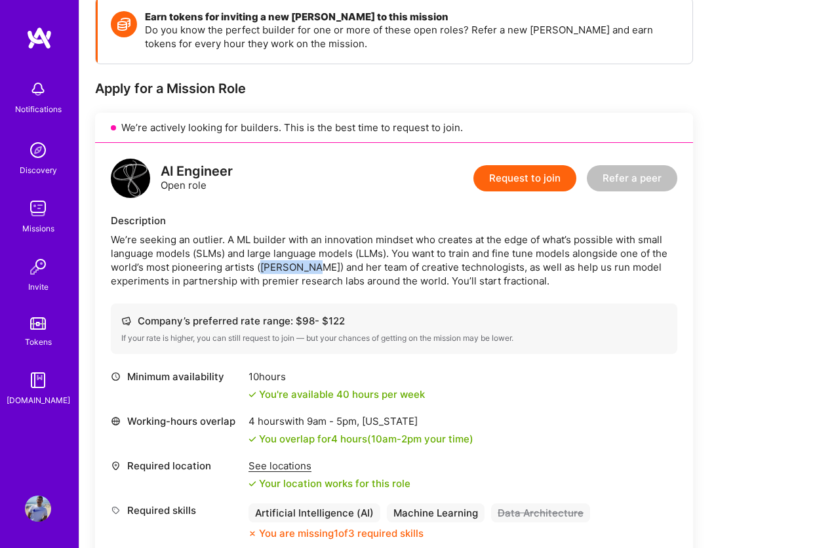
drag, startPoint x: 259, startPoint y: 270, endPoint x: 306, endPoint y: 271, distance: 47.2
click at [306, 271] on div "We’re seeking an outlier. A ML builder with an innovation mindset who creates a…" at bounding box center [394, 260] width 566 height 55
copy div "Lyra Drake"
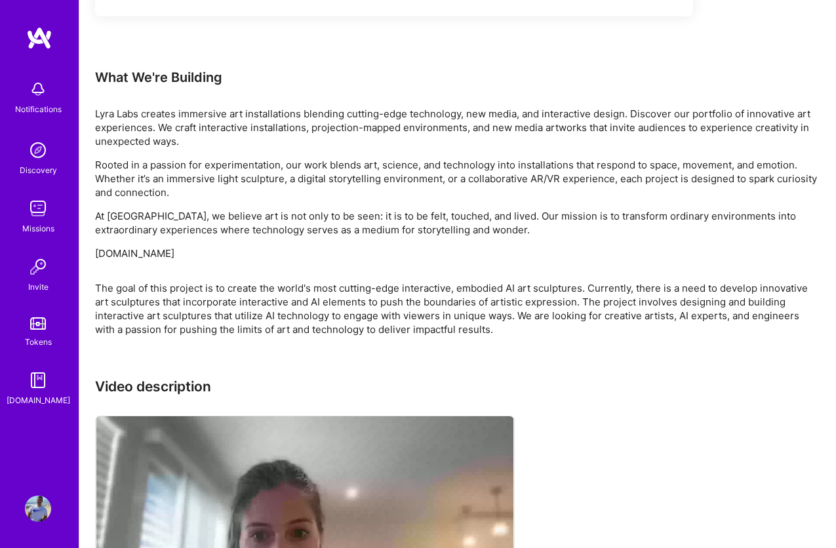
scroll to position [921, 0]
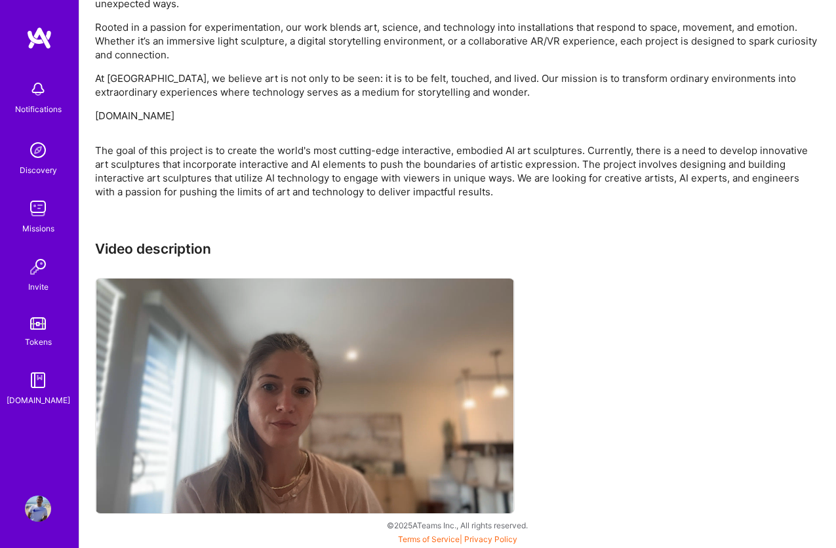
click at [592, 370] on div "Video description" at bounding box center [457, 379] width 725 height 276
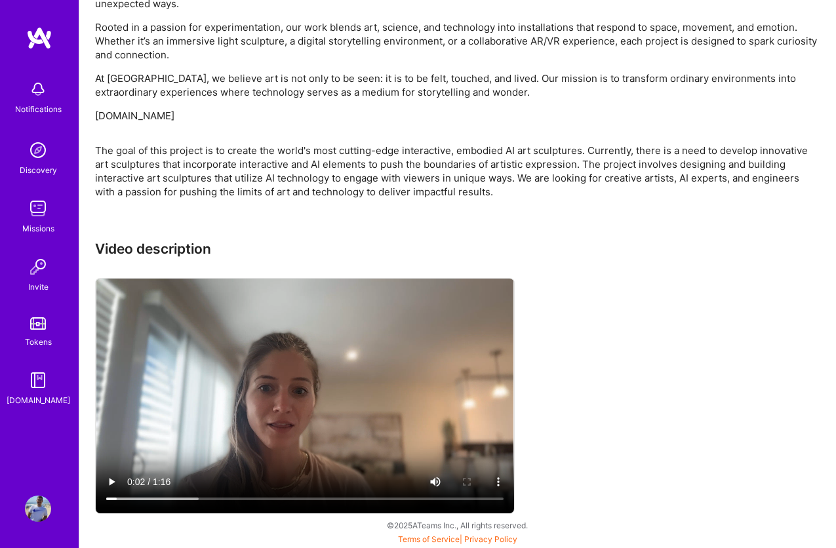
scroll to position [893, 0]
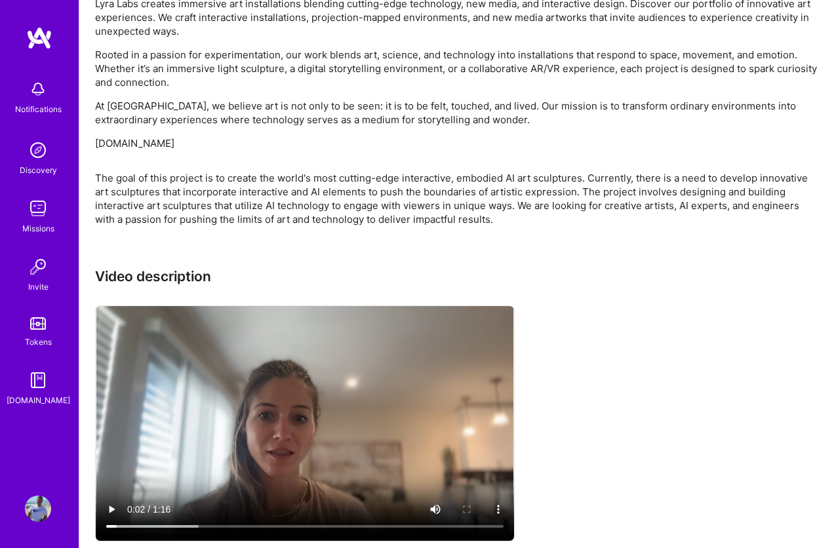
click at [610, 339] on div "Video description" at bounding box center [457, 406] width 725 height 276
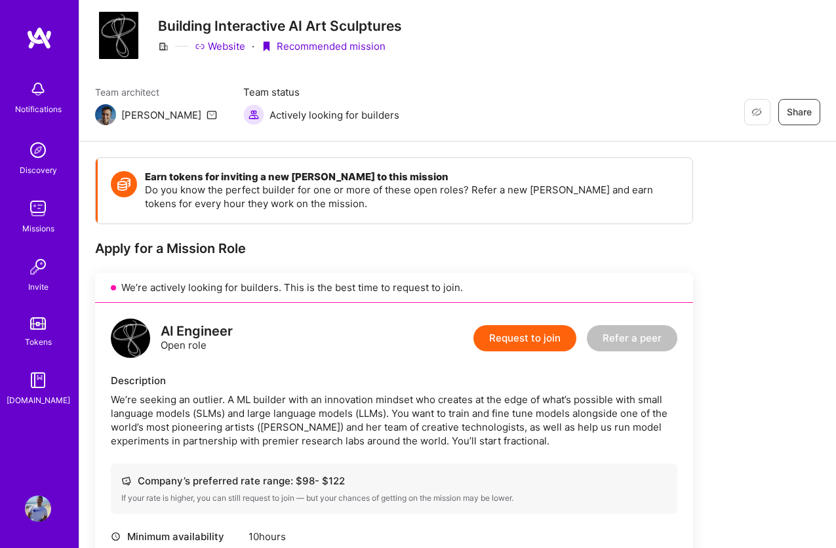
scroll to position [0, 0]
